Goal: Task Accomplishment & Management: Complete application form

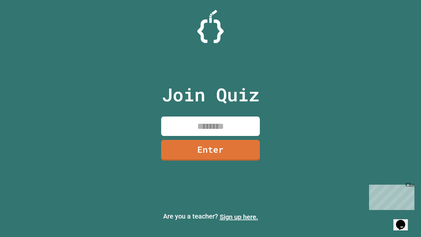
click at [239, 217] on link "Sign up here." at bounding box center [239, 217] width 38 height 8
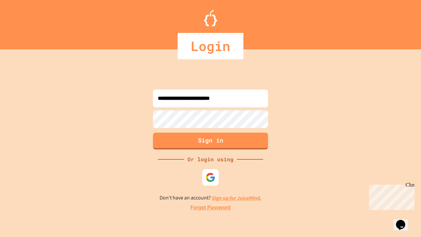
type input "**********"
